Goal: Information Seeking & Learning: Learn about a topic

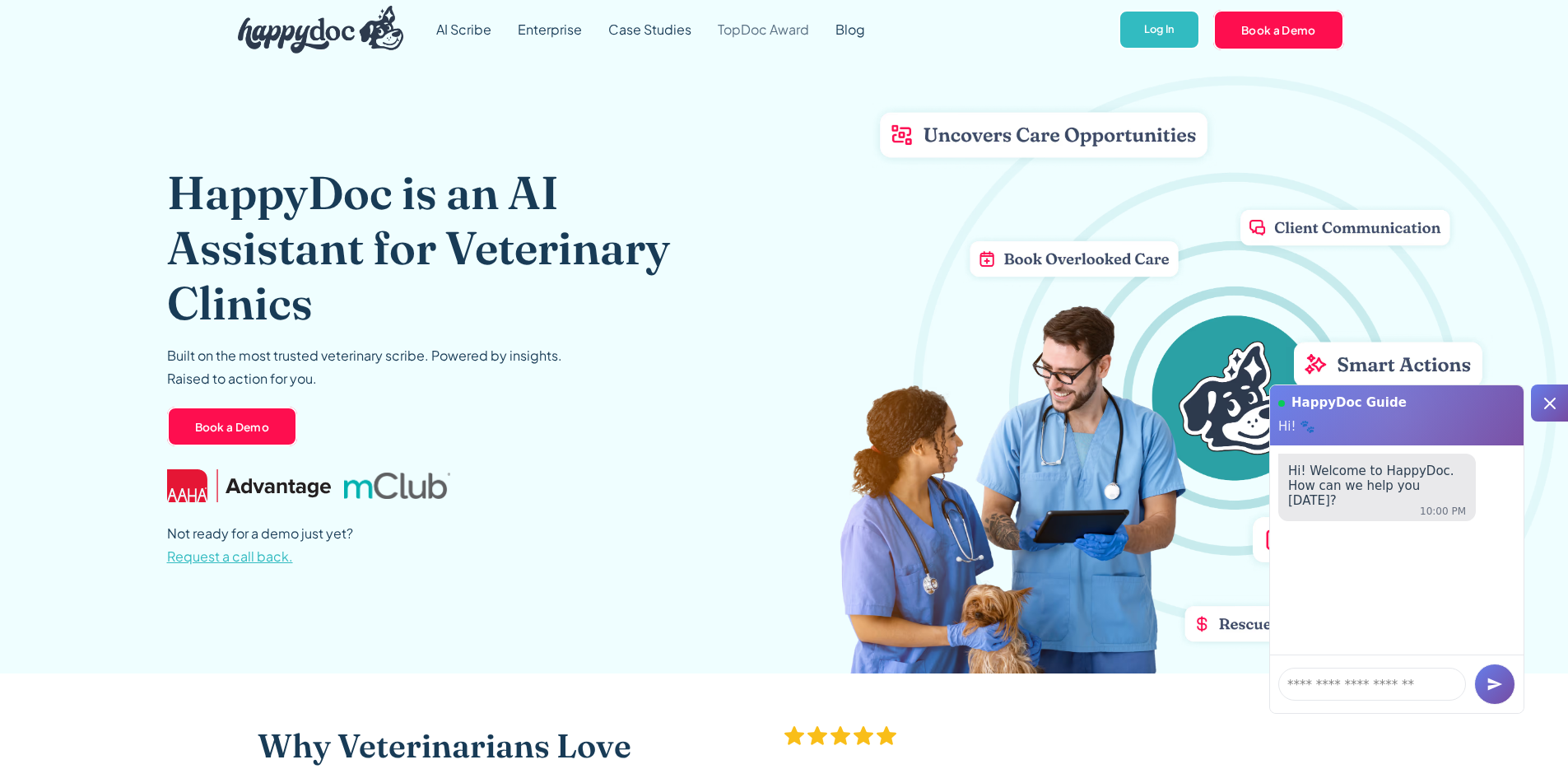
click at [779, 29] on link "TopDoc Award" at bounding box center [763, 29] width 118 height 59
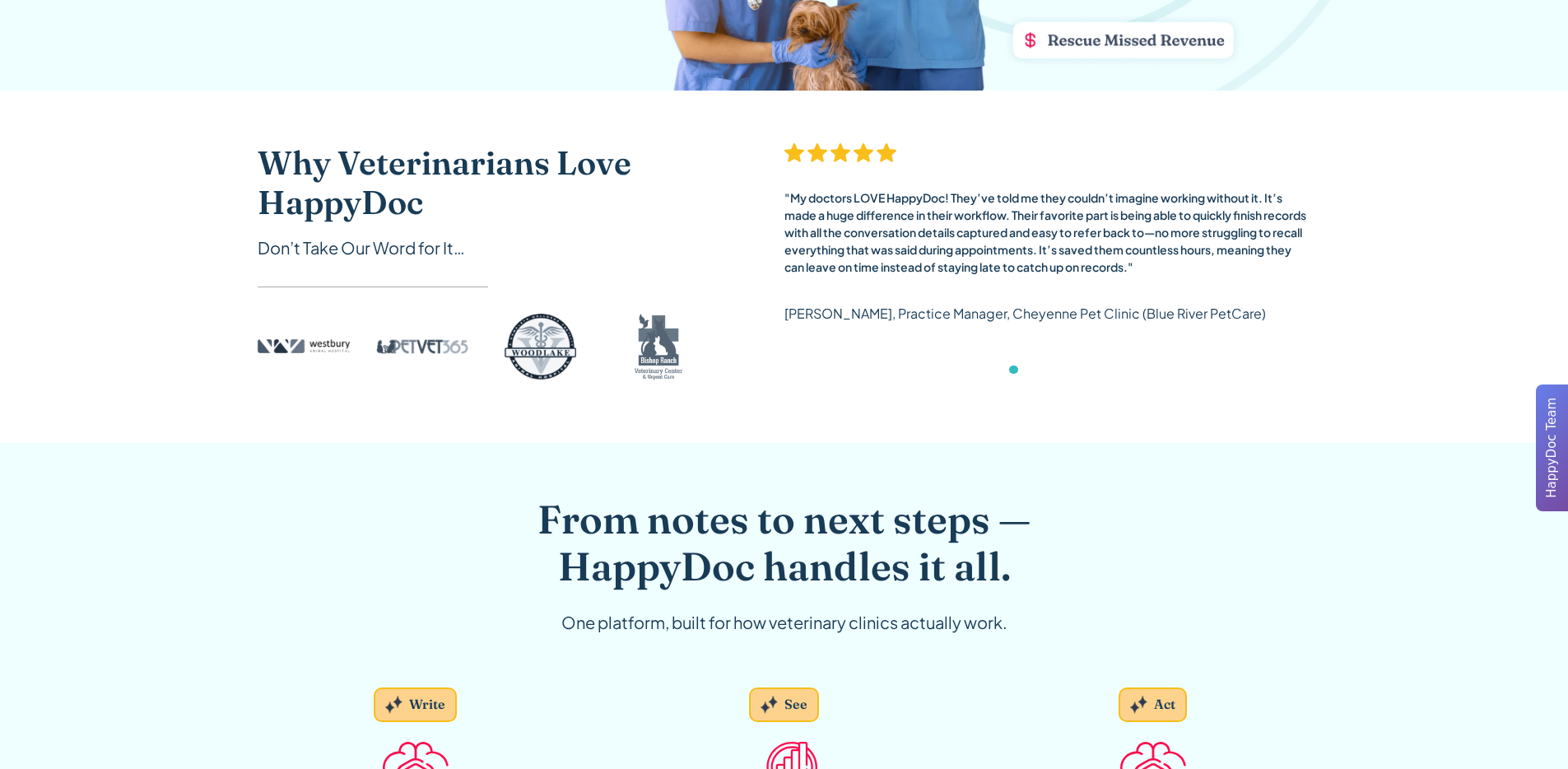
scroll to position [433, 0]
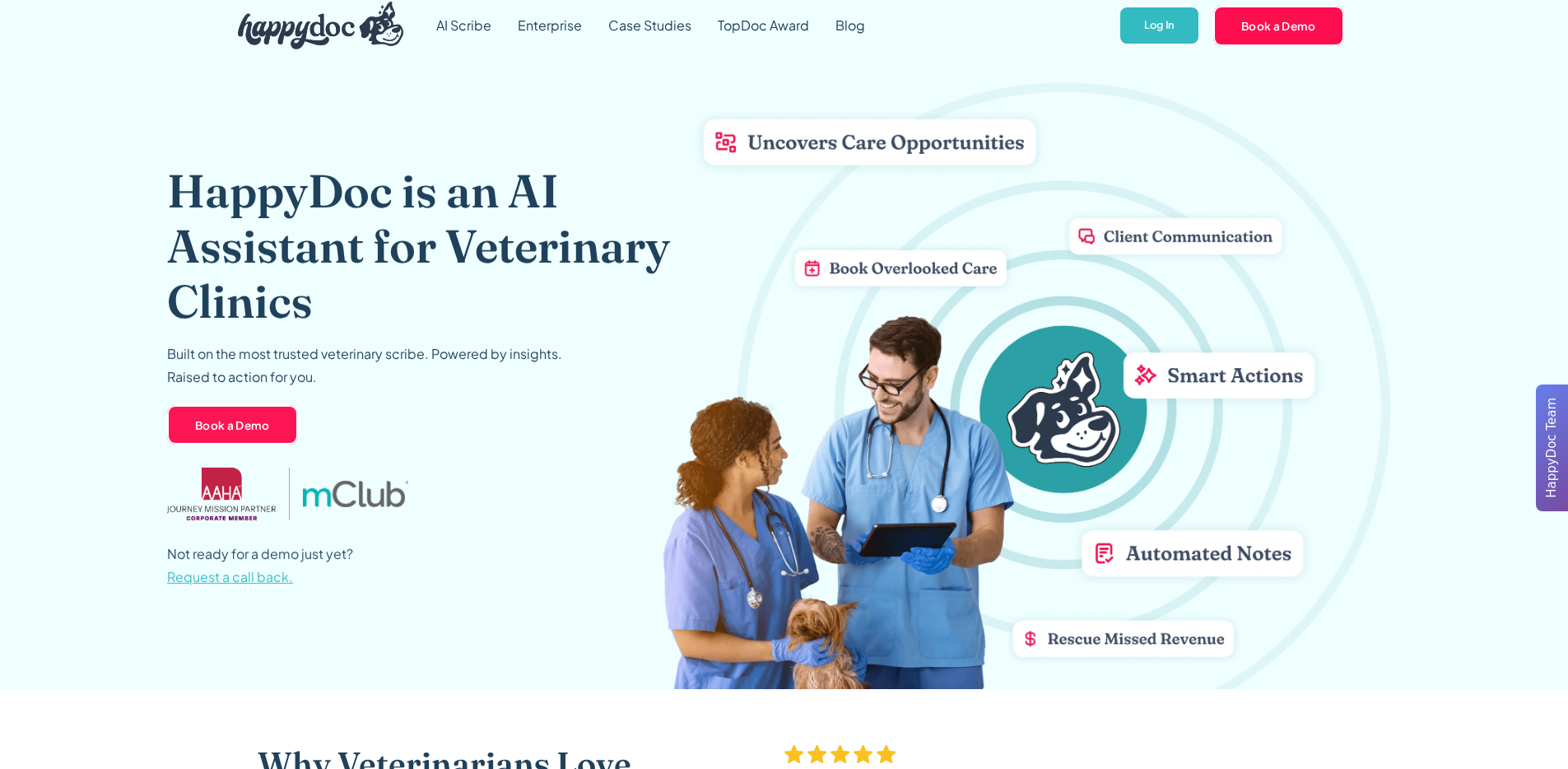
scroll to position [570, 0]
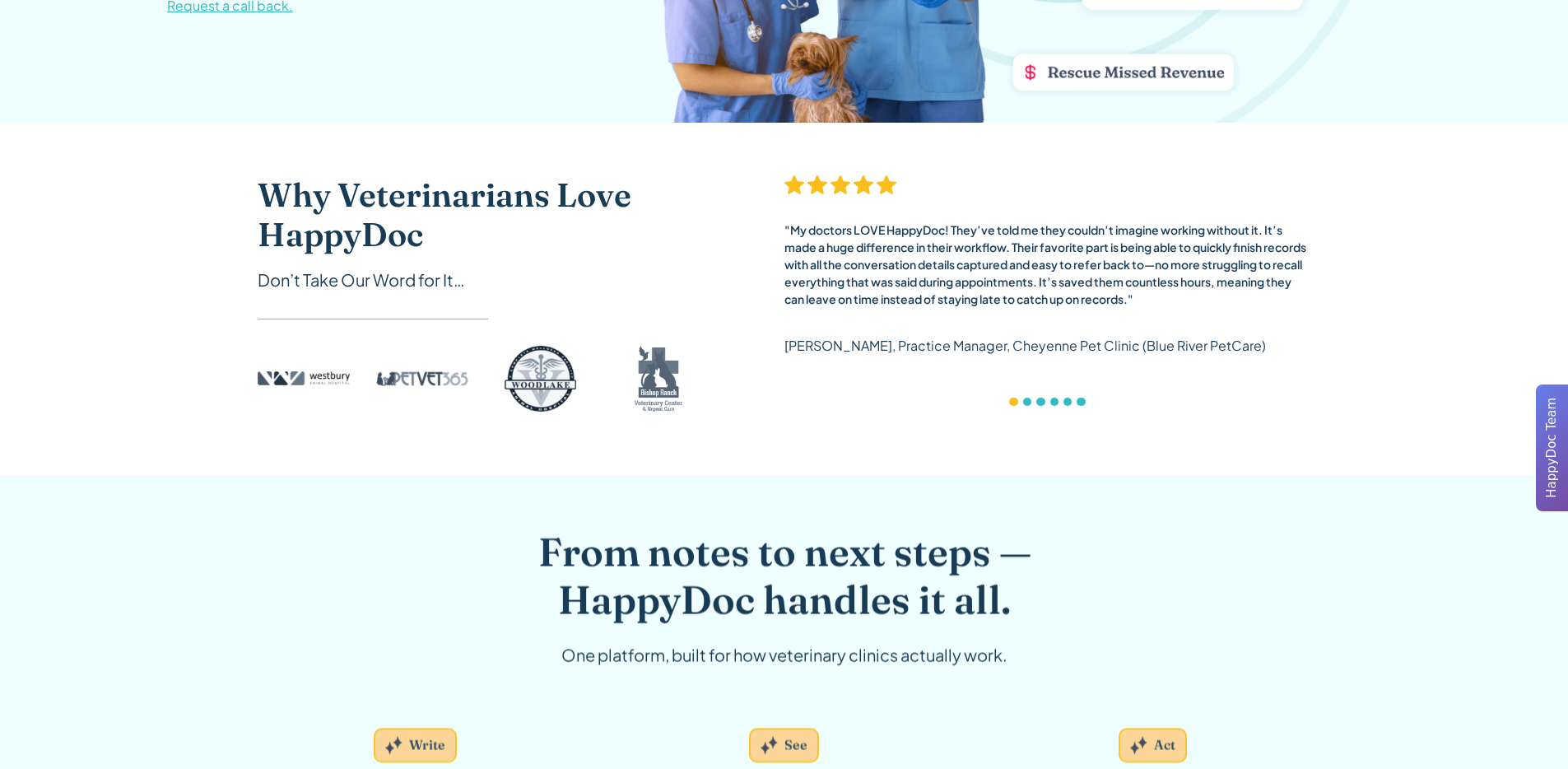
click at [1029, 400] on div "Show slide 2 of 6" at bounding box center [1027, 401] width 8 height 8
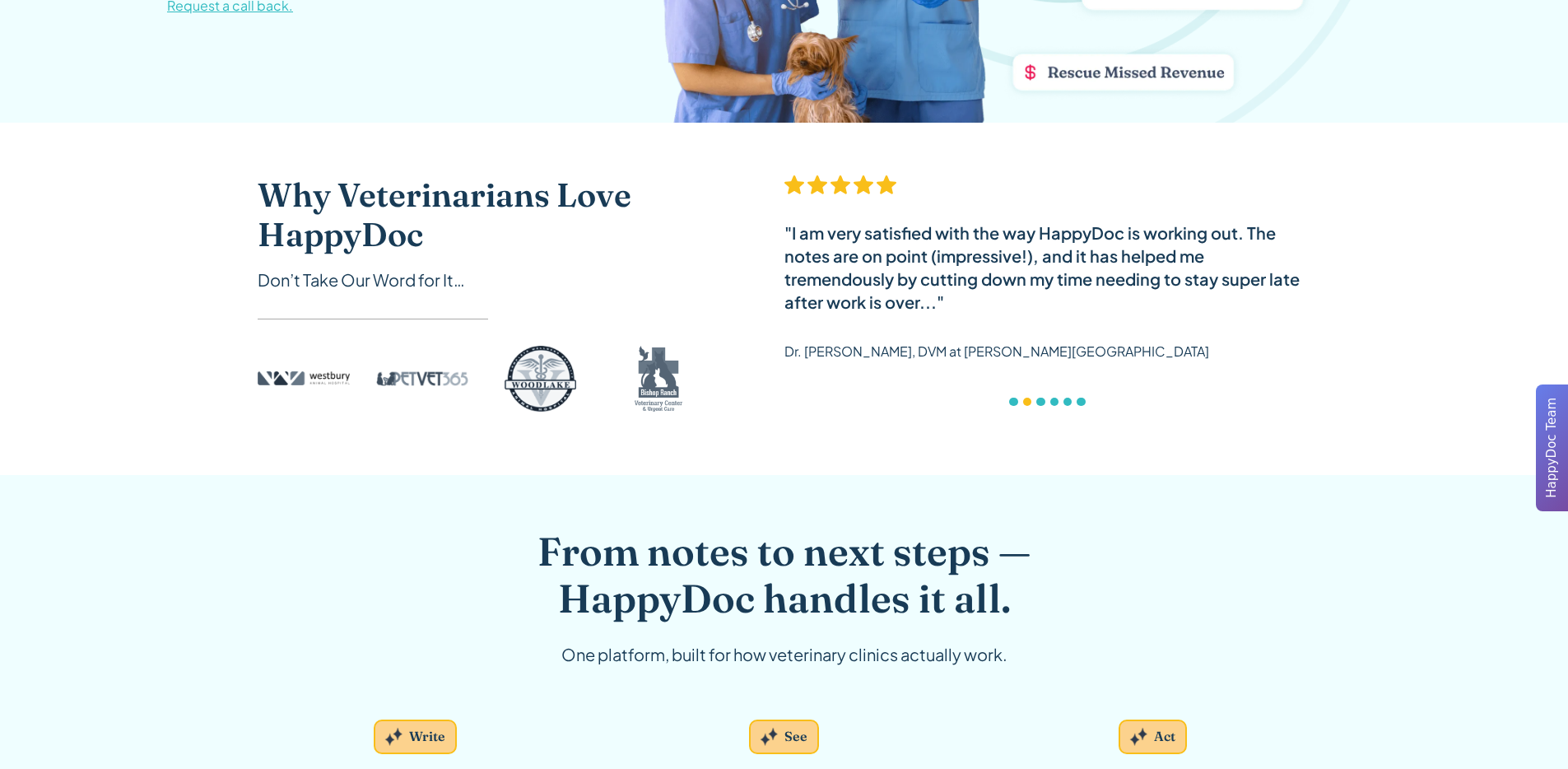
click at [1043, 404] on div "Show slide 3 of 6" at bounding box center [1040, 401] width 8 height 8
click at [1057, 400] on div "Show slide 4 of 6" at bounding box center [1054, 401] width 8 height 8
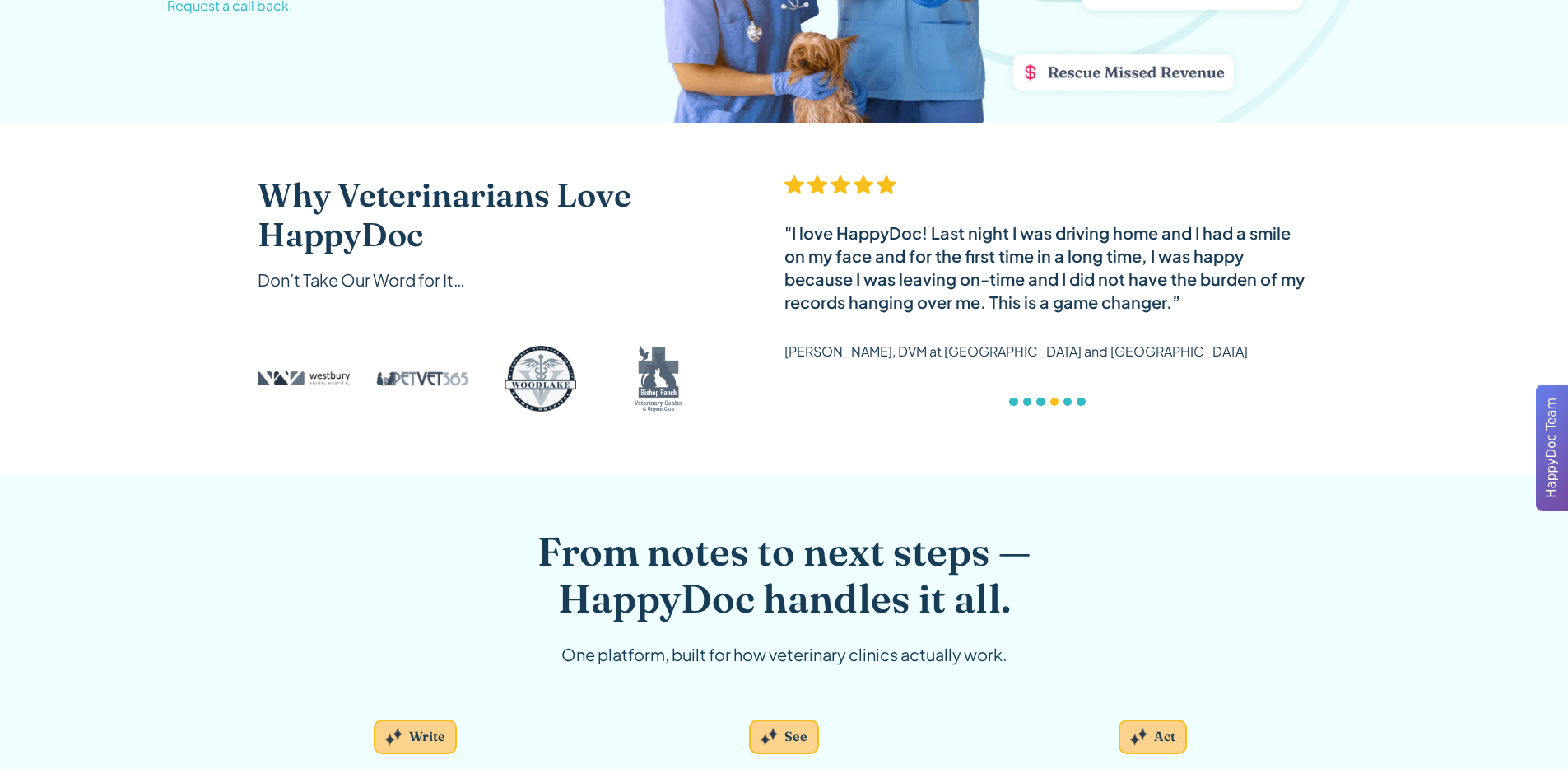
click at [1064, 402] on div "Show slide 5 of 6" at bounding box center [1067, 401] width 8 height 8
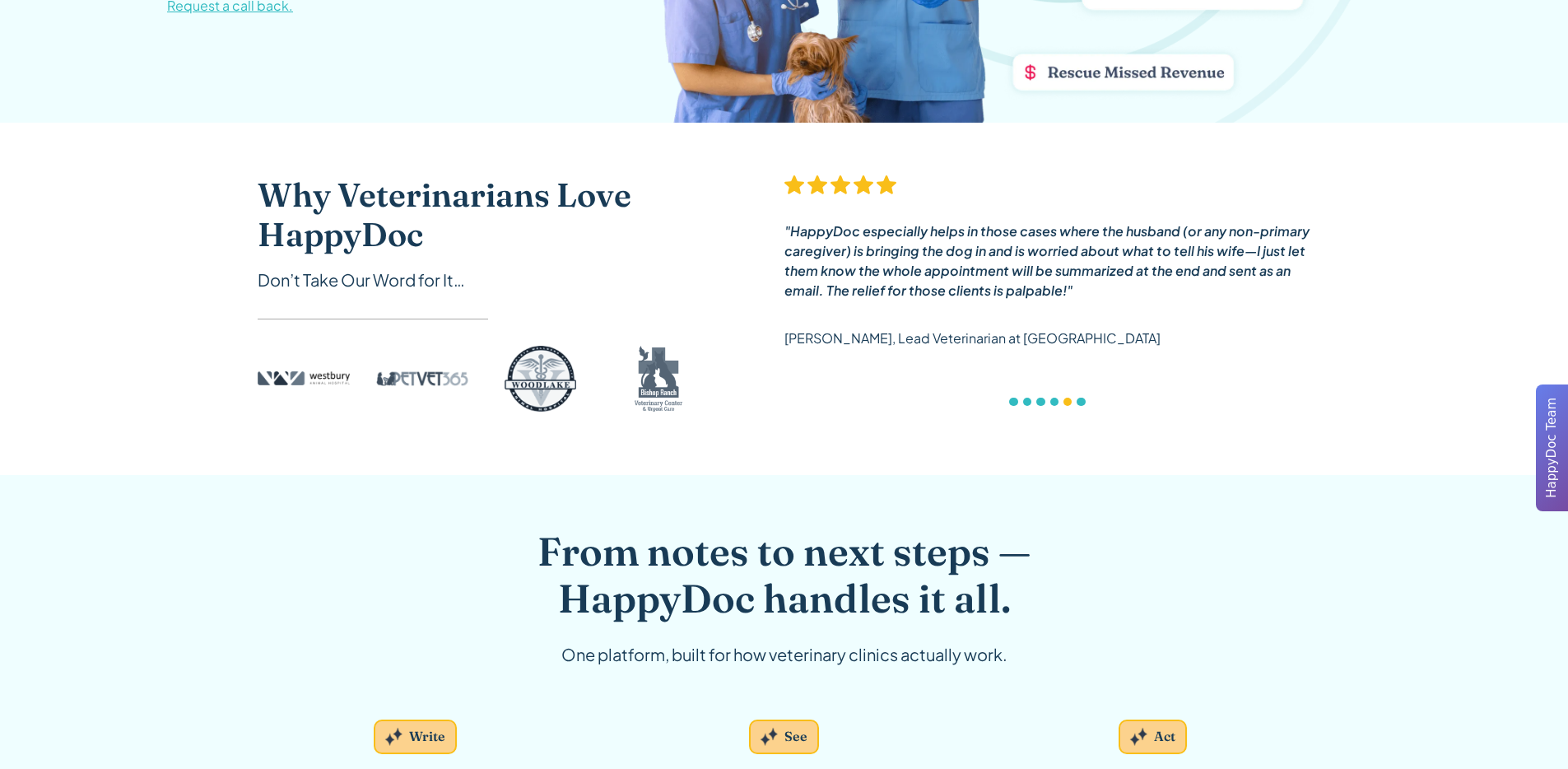
click at [1082, 403] on div "Show slide 6 of 6" at bounding box center [1080, 401] width 8 height 8
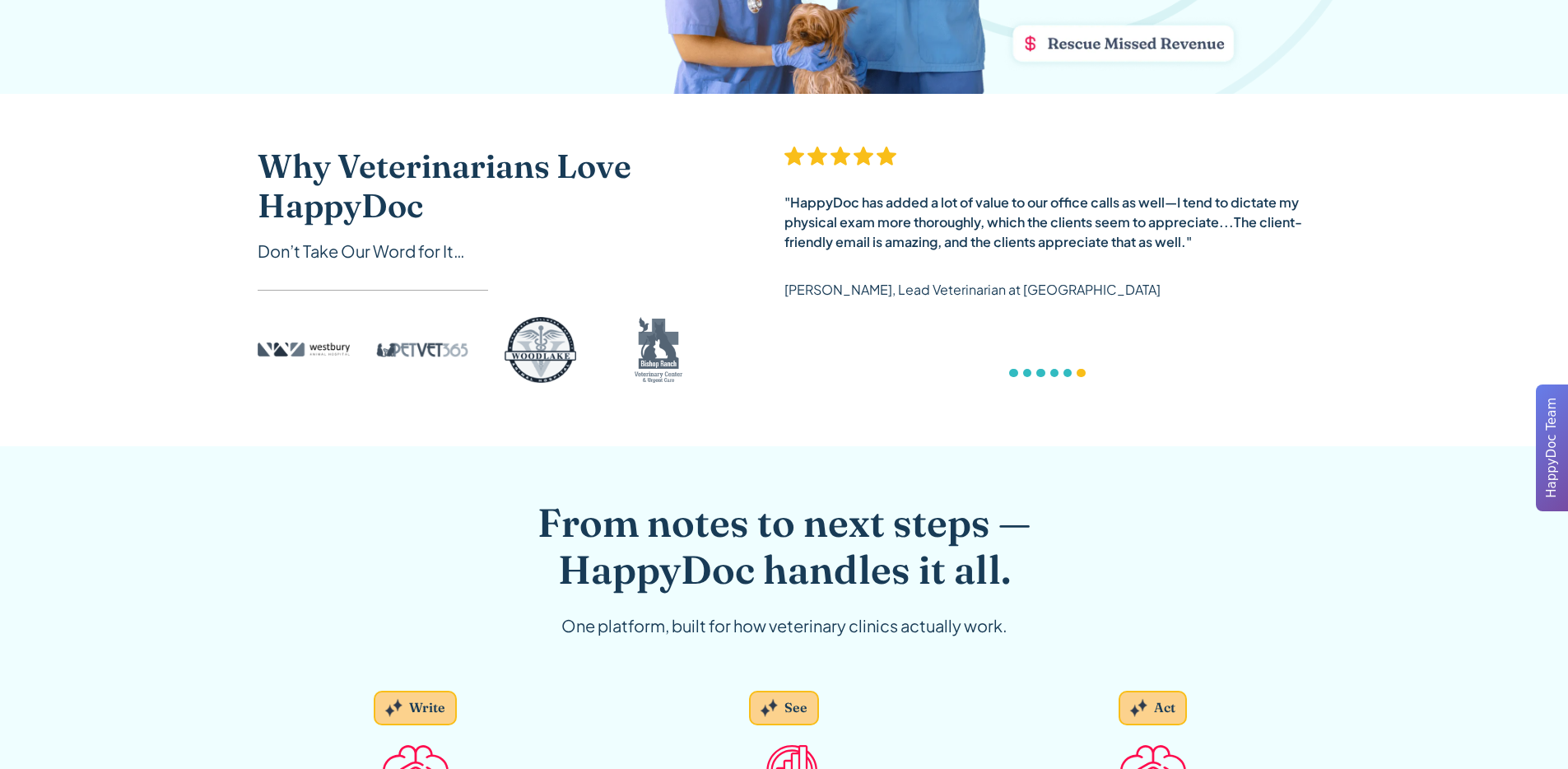
scroll to position [382, 0]
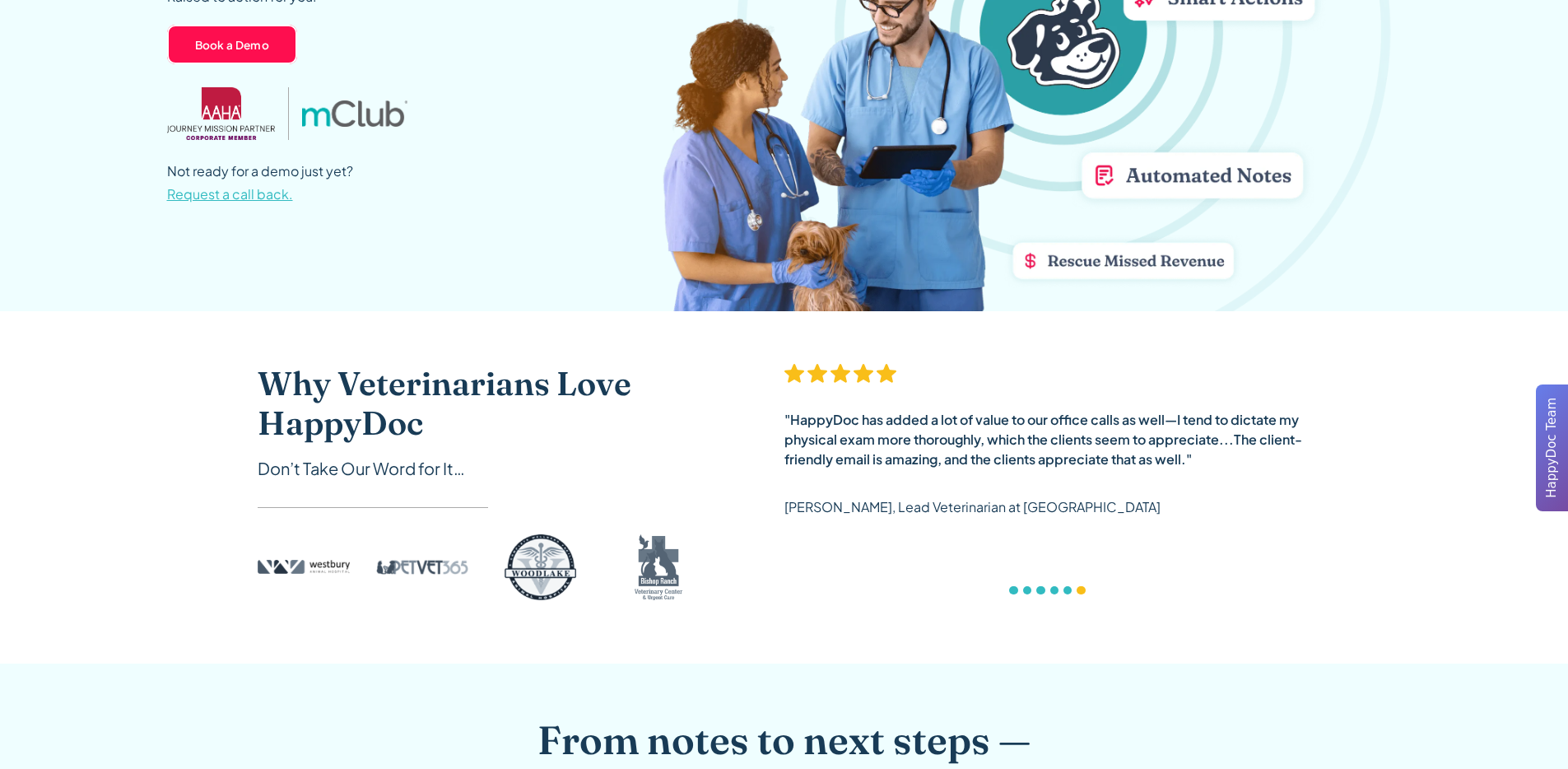
click at [1012, 595] on div "carousel" at bounding box center [1048, 595] width 527 height 33
click at [1012, 591] on div "Show slide 1 of 6" at bounding box center [1012, 590] width 8 height 8
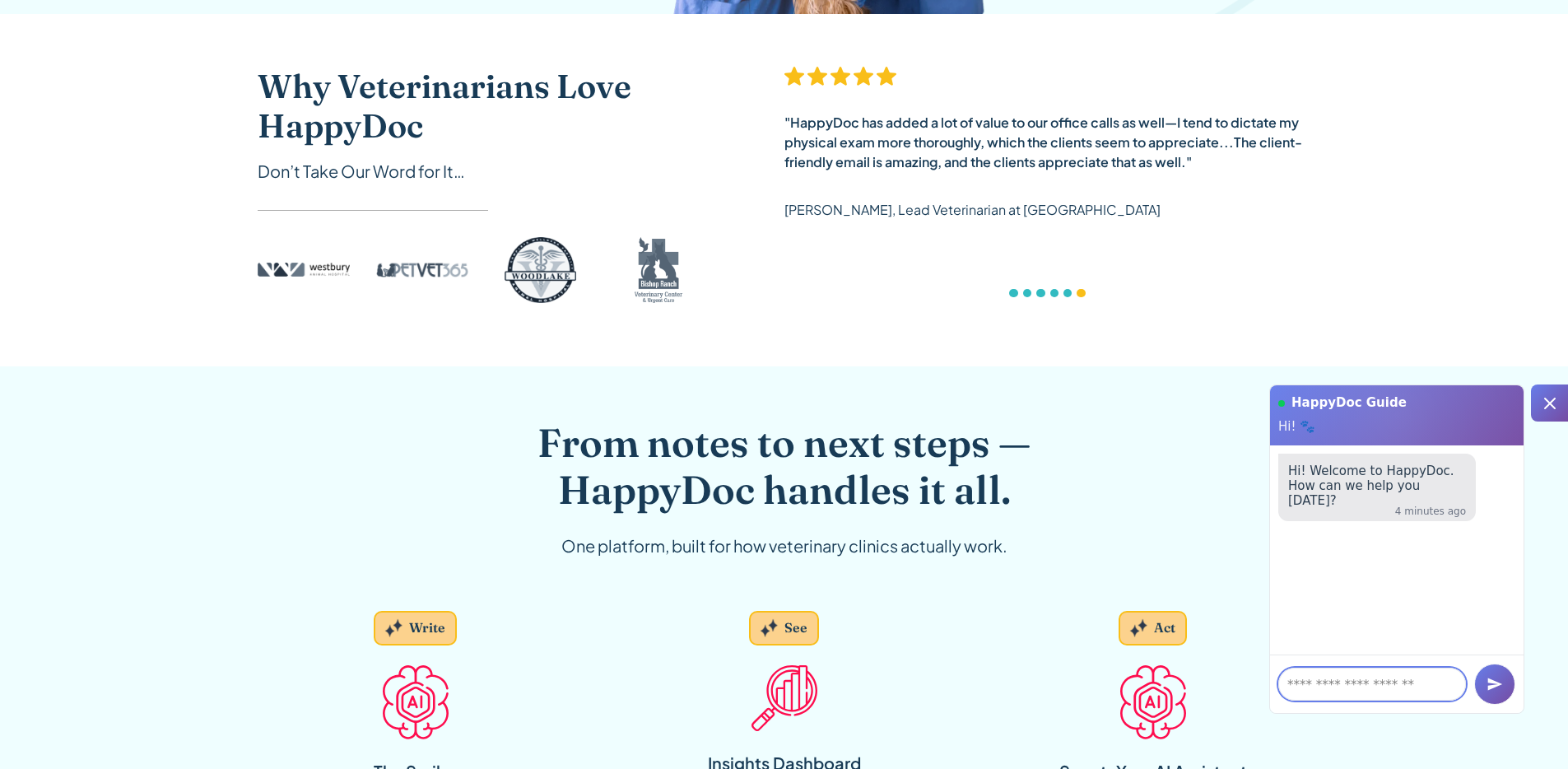
scroll to position [893, 0]
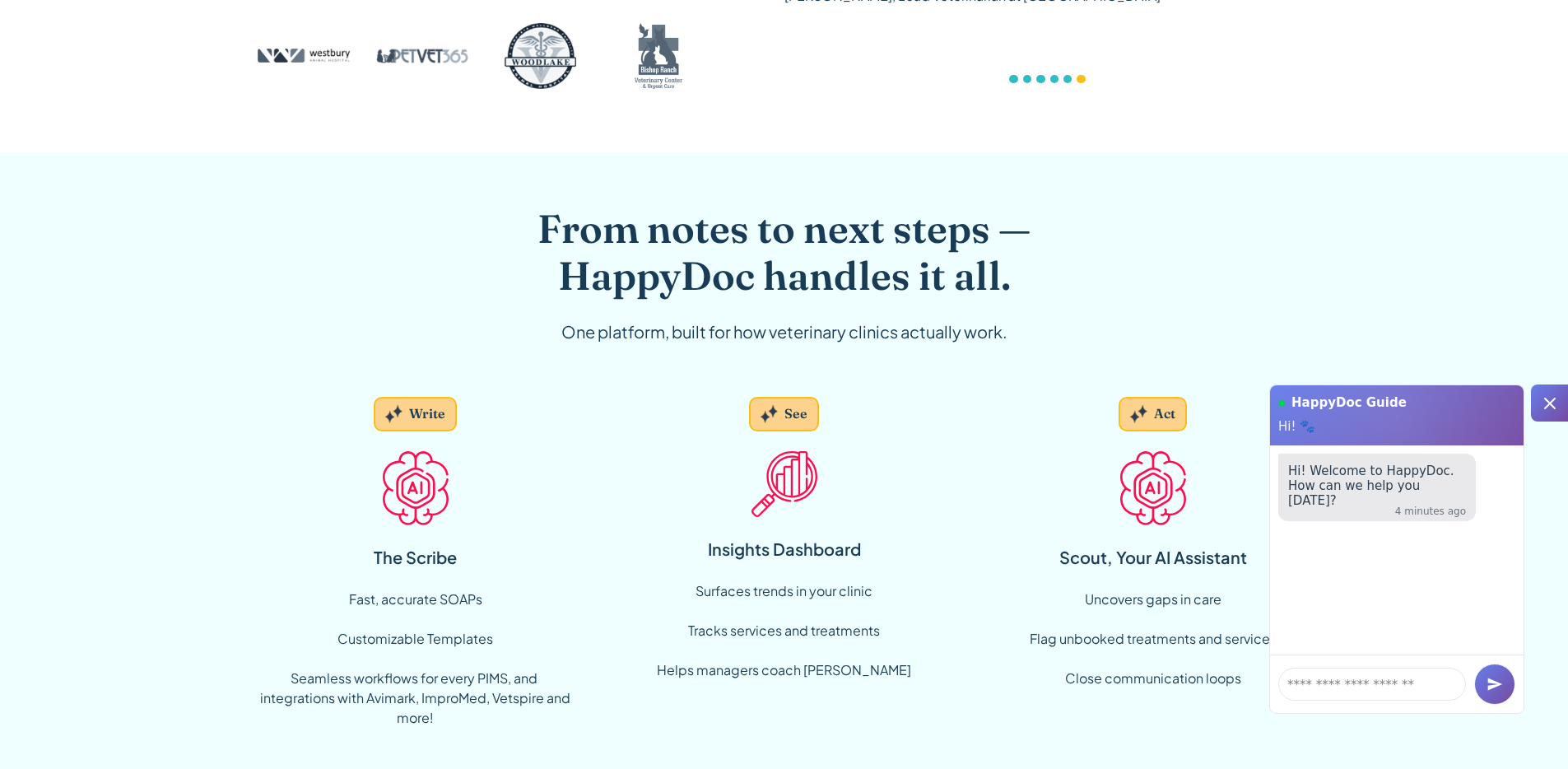
click at [1549, 409] on icon at bounding box center [1550, 403] width 20 height 20
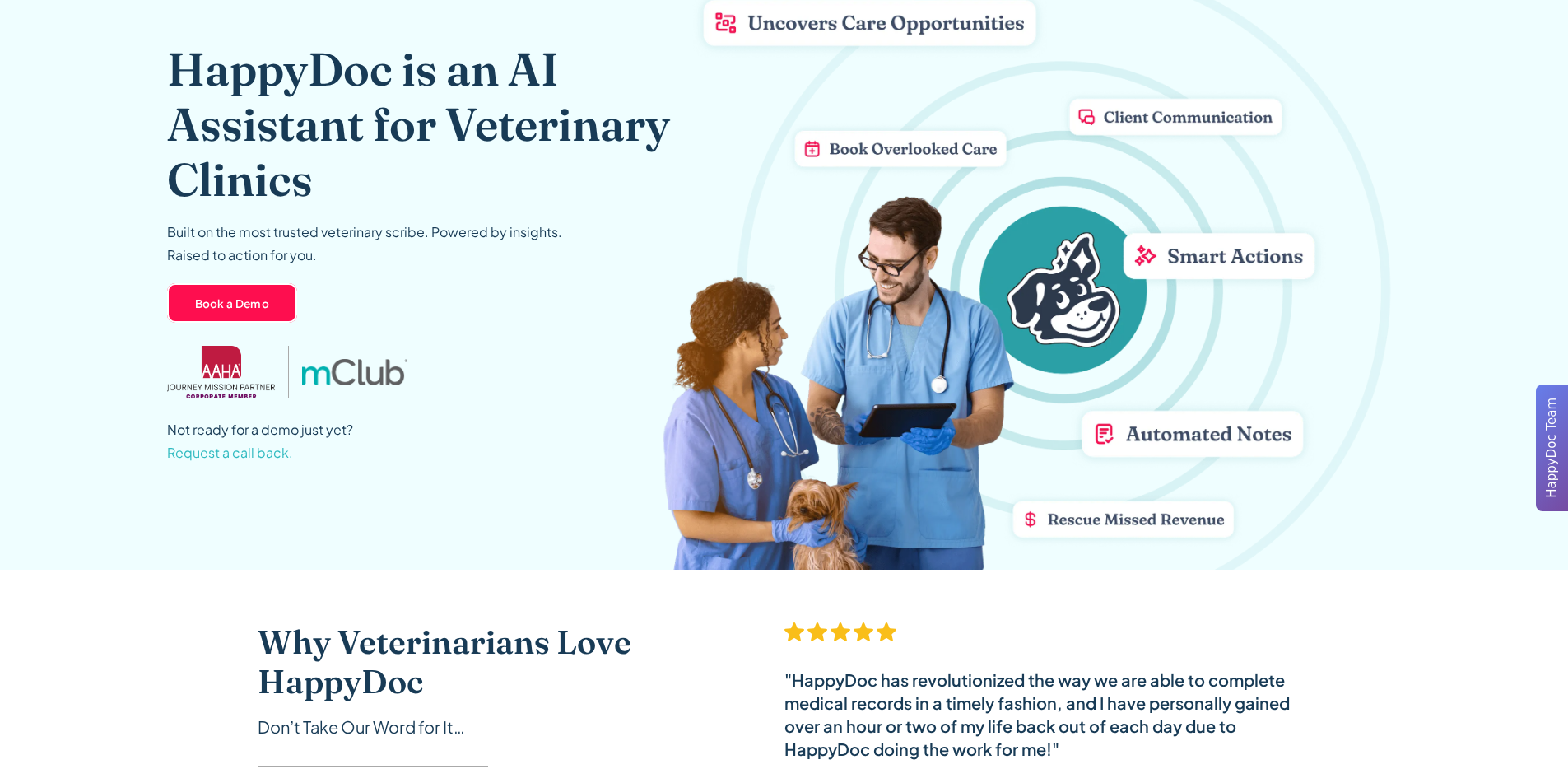
scroll to position [0, 0]
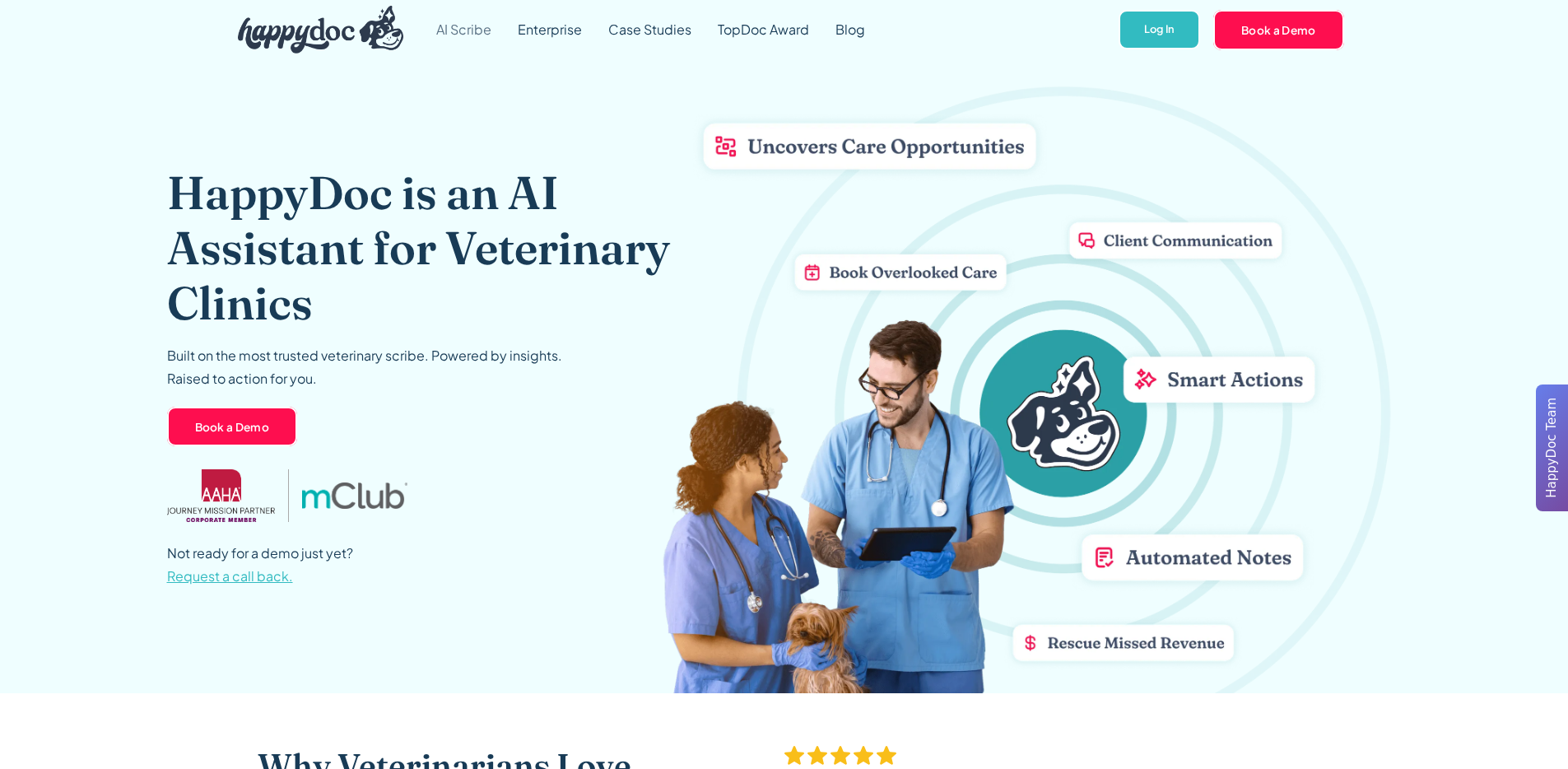
click at [470, 23] on link "AI Scribe" at bounding box center [463, 29] width 81 height 59
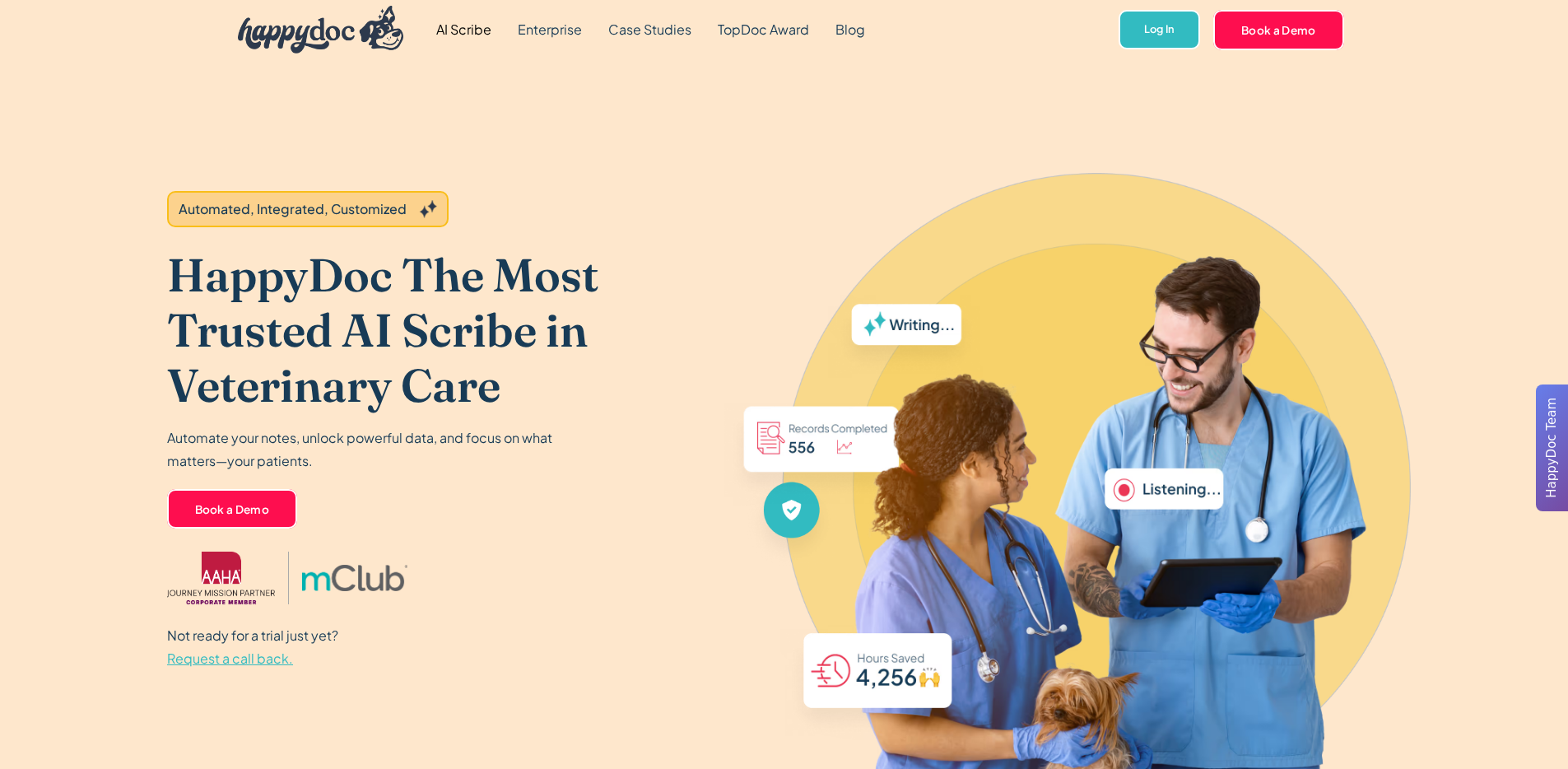
click at [354, 29] on img "home" at bounding box center [321, 29] width 166 height 47
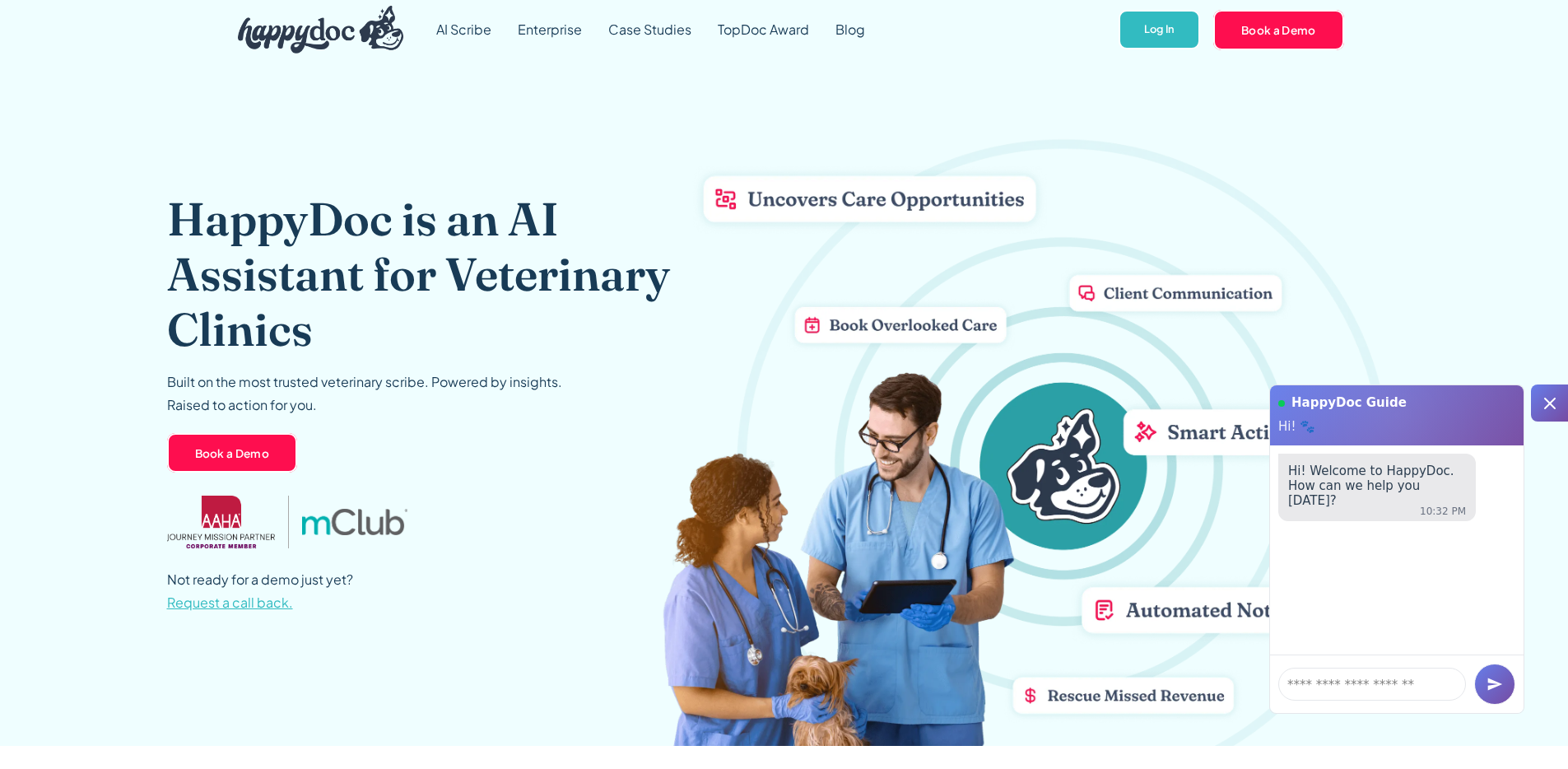
click at [280, 47] on img "home" at bounding box center [321, 29] width 166 height 47
